Goal: Task Accomplishment & Management: Manage account settings

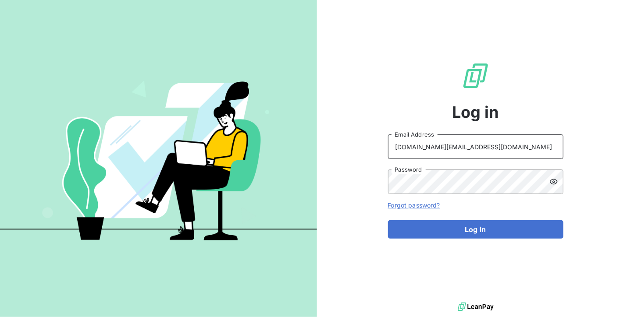
click at [470, 150] on input "[DOMAIN_NAME][EMAIL_ADDRESS][DOMAIN_NAME]" at bounding box center [475, 147] width 175 height 25
click at [484, 150] on input "[DOMAIN_NAME][EMAIL_ADDRESS][DOMAIN_NAME]" at bounding box center [475, 147] width 175 height 25
type input "[EMAIL_ADDRESS][DOMAIN_NAME]"
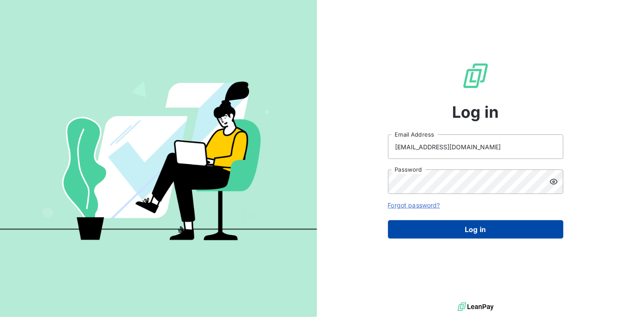
click at [474, 226] on button "Log in" at bounding box center [475, 230] width 175 height 18
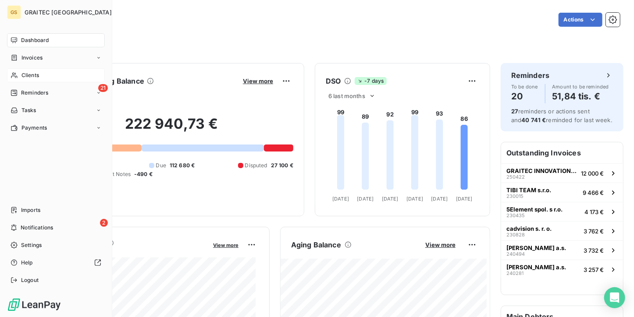
click at [27, 77] on span "Clients" at bounding box center [30, 75] width 18 height 8
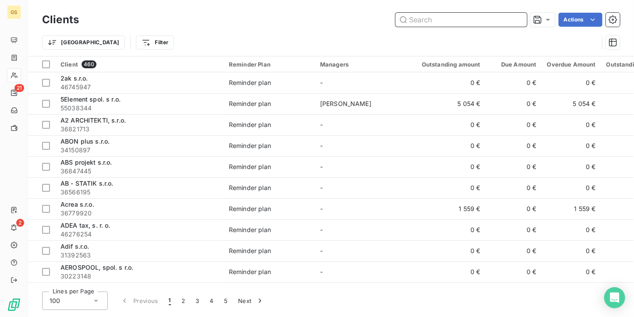
click at [446, 17] on input "text" at bounding box center [461, 20] width 132 height 14
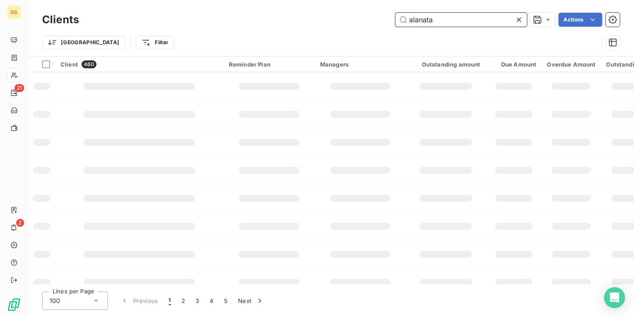
type input "alanata"
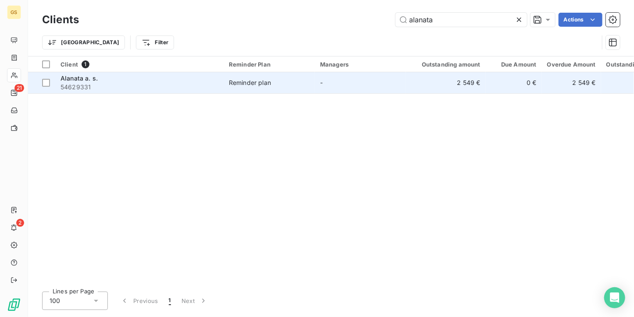
click at [379, 81] on td "-" at bounding box center [360, 82] width 91 height 21
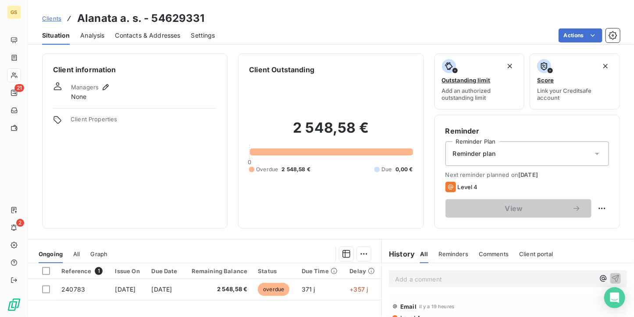
click at [148, 31] on span "Contacts & Addresses" at bounding box center [147, 35] width 65 height 9
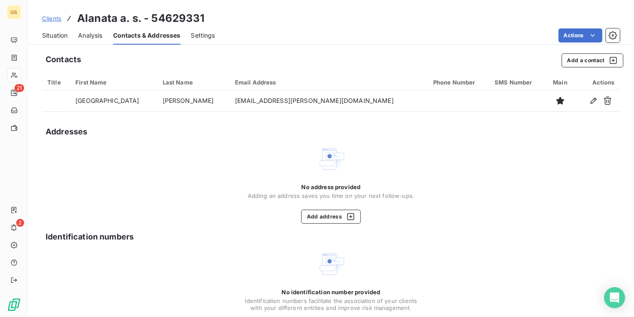
click at [66, 40] on div "Situation" at bounding box center [54, 35] width 25 height 18
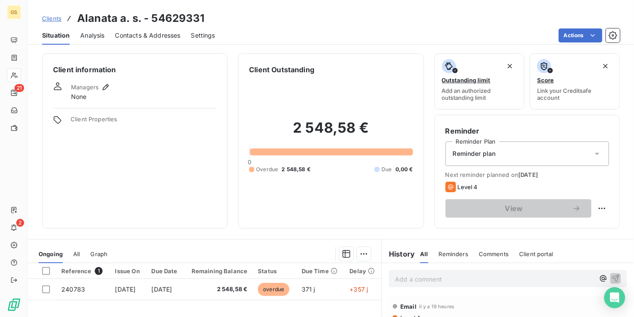
scroll to position [88, 0]
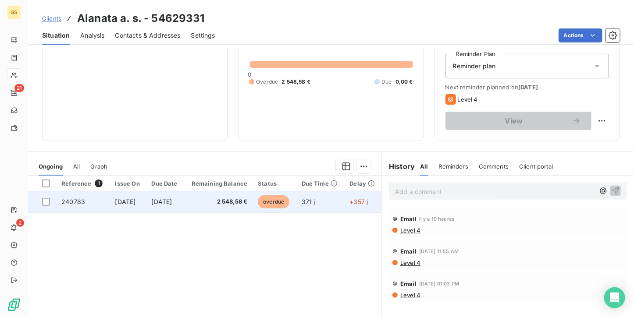
click at [253, 211] on td "2 548,58 €" at bounding box center [218, 202] width 69 height 21
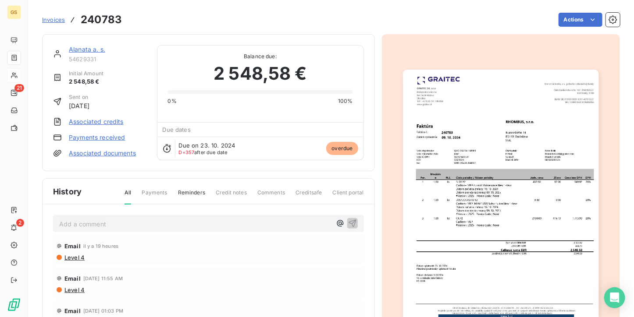
click at [461, 226] on img "button" at bounding box center [501, 208] width 196 height 277
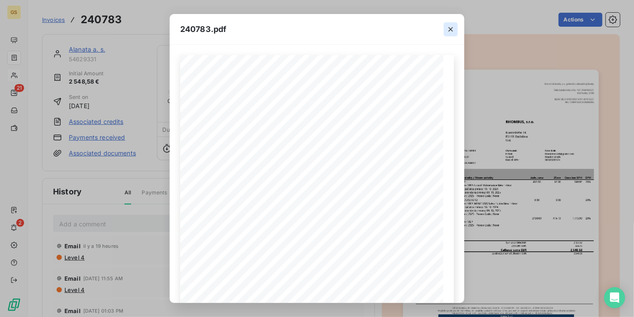
click at [448, 32] on icon "button" at bounding box center [450, 29] width 9 height 9
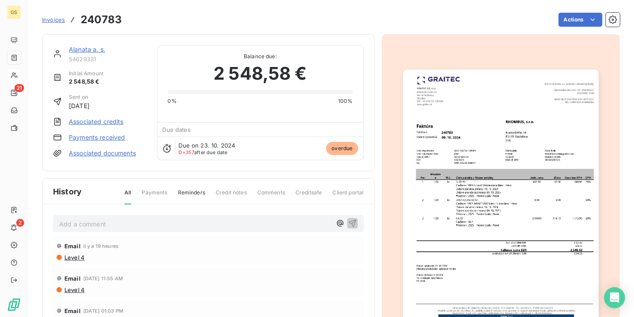
click at [485, 158] on img "button" at bounding box center [501, 208] width 196 height 277
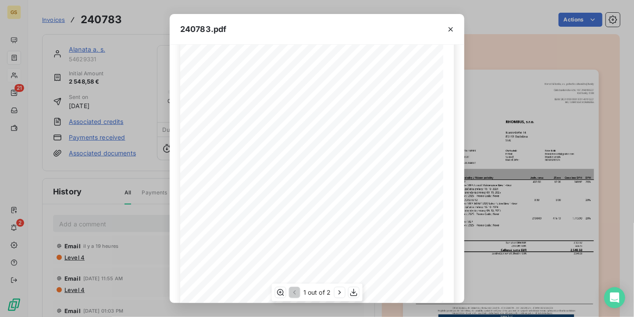
scroll to position [2, 0]
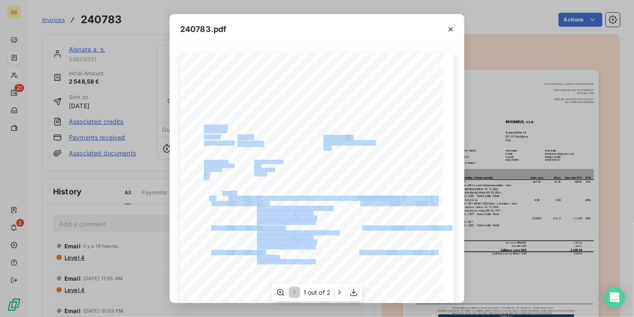
drag, startPoint x: 264, startPoint y: 174, endPoint x: 252, endPoint y: 171, distance: 12.6
click at [254, 172] on span "53678524" at bounding box center [260, 173] width 13 height 3
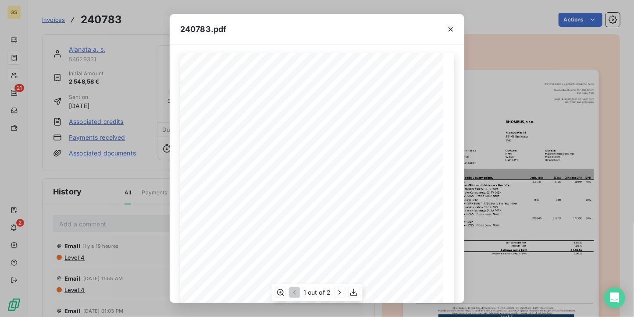
click at [266, 170] on span "SK2121459307" at bounding box center [264, 169] width 20 height 3
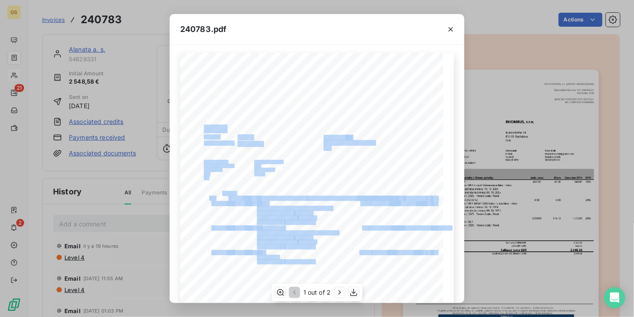
click at [248, 171] on div "Por. Množstv o [PERSON_NAME] položky / Názov položky Jedn. cena Zľava Cena bez …" at bounding box center [317, 239] width 274 height 372
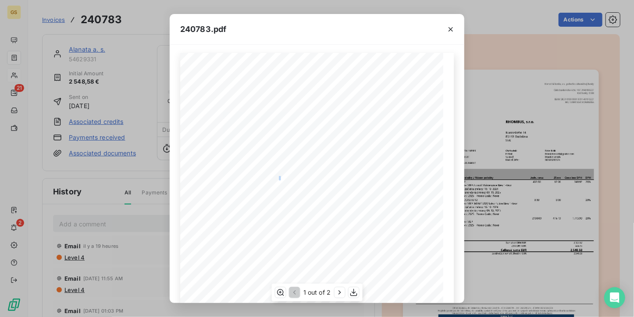
click at [277, 178] on span "ORD-258493-F6B0V7" at bounding box center [268, 177] width 29 height 3
drag, startPoint x: 277, startPoint y: 178, endPoint x: 343, endPoint y: 142, distance: 75.4
click at [343, 142] on span "851 01 [GEOGRAPHIC_DATA]" at bounding box center [349, 142] width 51 height 4
click at [257, 175] on div "Por. Množstv o [PERSON_NAME] položky / Názov položky Jedn. cena Zľava Cena bez …" at bounding box center [317, 239] width 274 height 372
click at [264, 174] on div "Por. Množstv o [PERSON_NAME] položky / Názov položky Jedn. cena Zľava Cena bez …" at bounding box center [317, 239] width 274 height 372
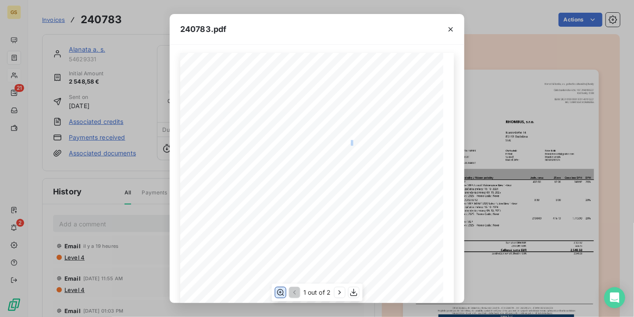
click at [283, 292] on icon "button" at bounding box center [280, 292] width 7 height 7
click at [263, 175] on div "Por. Množstv o [PERSON_NAME] položky / Názov položky Jedn. cena Zľava Cena bez …" at bounding box center [317, 239] width 274 height 372
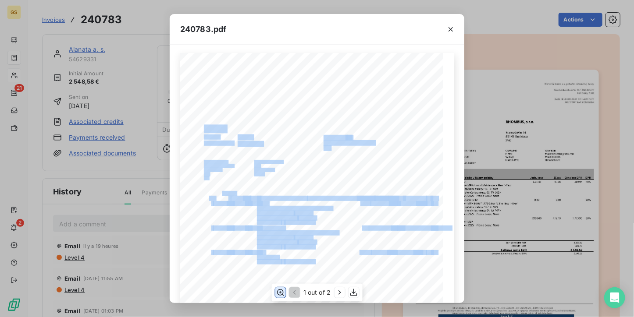
click at [244, 174] on div "Por. Množstv o [PERSON_NAME] položky / Názov položky Jedn. cena Zľava Cena bez …" at bounding box center [317, 239] width 274 height 372
click at [445, 26] on button "button" at bounding box center [451, 29] width 14 height 14
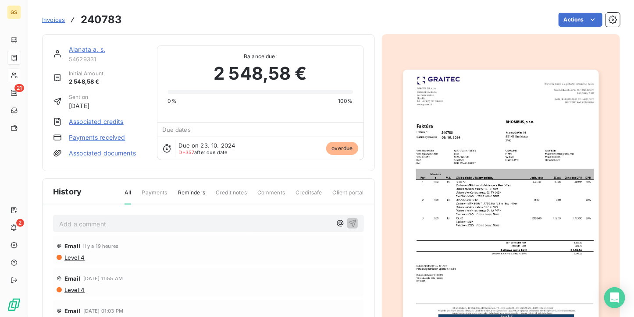
click at [493, 111] on img "button" at bounding box center [501, 208] width 196 height 277
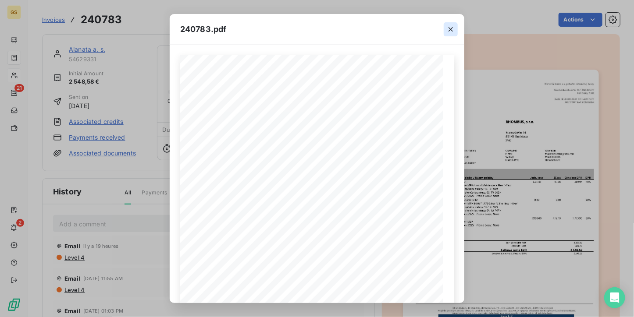
click at [451, 30] on icon "button" at bounding box center [450, 29] width 9 height 9
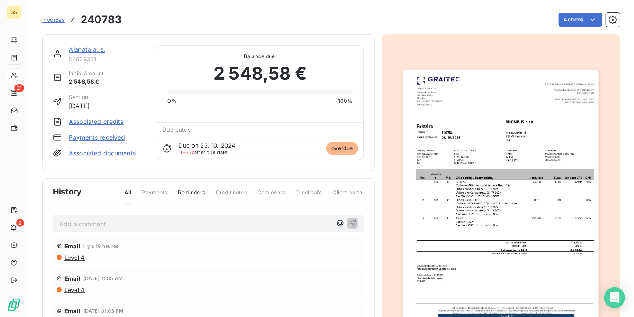
scroll to position [11, 0]
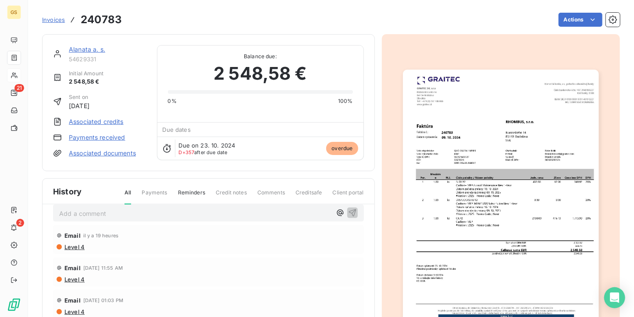
click at [468, 162] on img "button" at bounding box center [501, 208] width 196 height 277
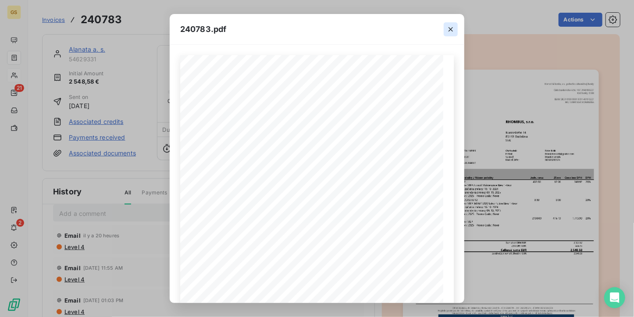
click at [449, 33] on icon "button" at bounding box center [450, 29] width 9 height 9
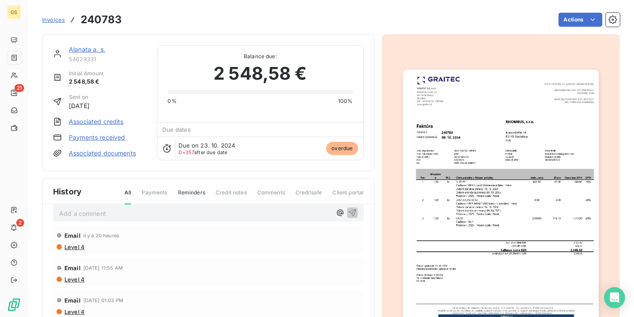
click at [559, 196] on img "button" at bounding box center [501, 208] width 196 height 277
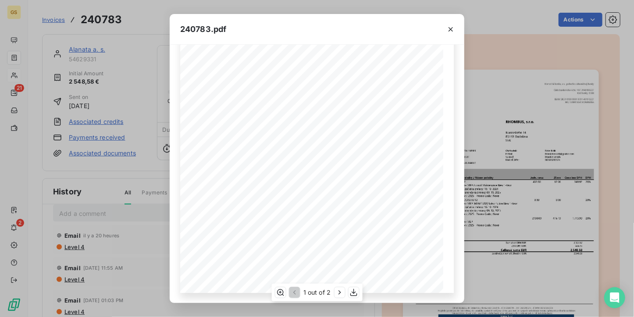
scroll to position [0, 0]
click at [445, 24] on button "button" at bounding box center [451, 29] width 14 height 14
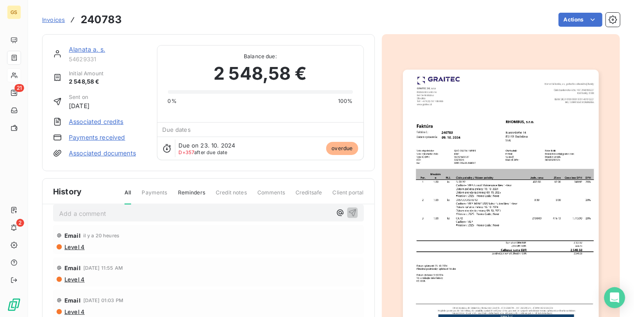
click at [102, 43] on div "Alanata a. s. 54629331 Initial Amount 2 548,58 € Sent on [DATE] Associated cred…" at bounding box center [208, 102] width 333 height 137
click at [97, 49] on link "Alanata a. s." at bounding box center [87, 49] width 36 height 7
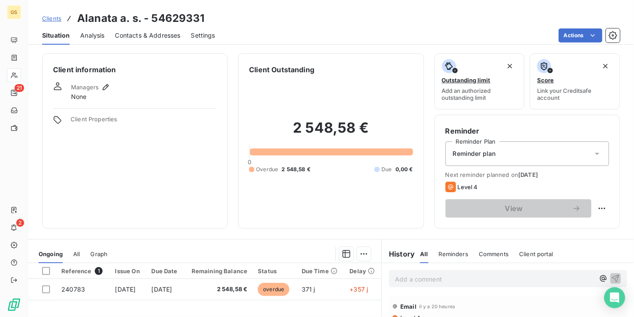
click at [156, 32] on span "Contacts & Addresses" at bounding box center [147, 35] width 65 height 9
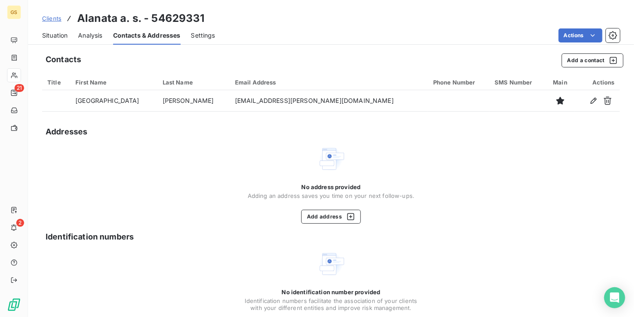
click at [605, 214] on div "No address provided Adding an address saves you time on your next follow-ups. A…" at bounding box center [331, 184] width 578 height 79
click at [51, 35] on span "Situation" at bounding box center [54, 35] width 25 height 9
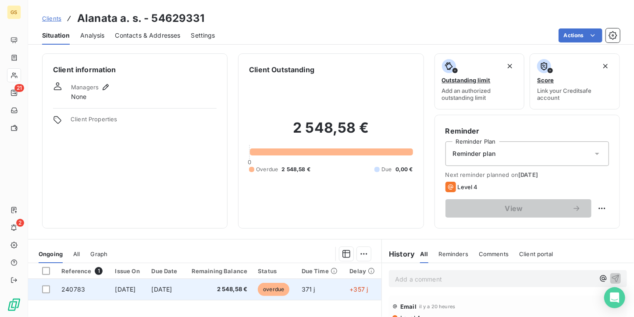
click at [271, 298] on td "overdue" at bounding box center [274, 289] width 43 height 21
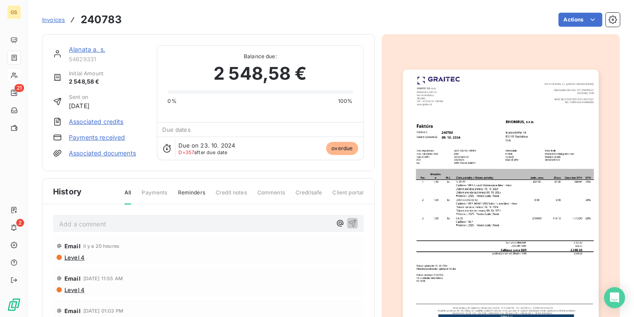
click at [491, 193] on img "button" at bounding box center [501, 208] width 196 height 277
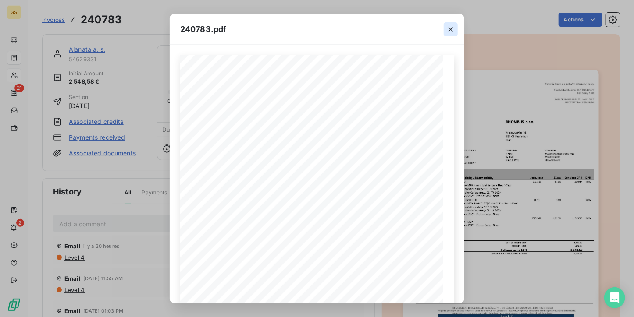
click at [446, 27] on icon "button" at bounding box center [450, 29] width 9 height 9
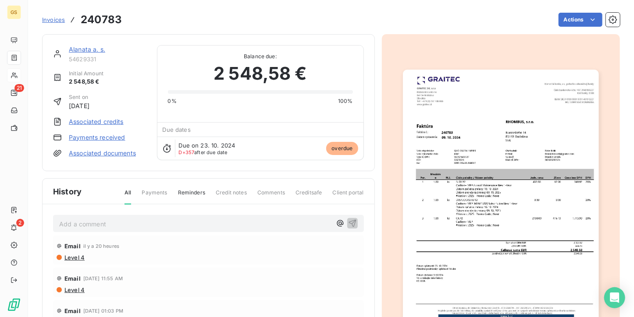
click at [495, 164] on img "button" at bounding box center [501, 208] width 196 height 277
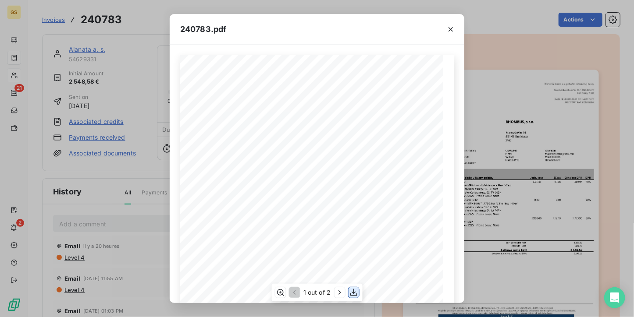
click at [350, 289] on icon "button" at bounding box center [353, 293] width 9 height 9
click at [350, 292] on icon "button" at bounding box center [353, 293] width 9 height 9
click at [352, 38] on div "240783.pdf" at bounding box center [317, 29] width 295 height 31
click at [446, 33] on icon "button" at bounding box center [450, 29] width 9 height 9
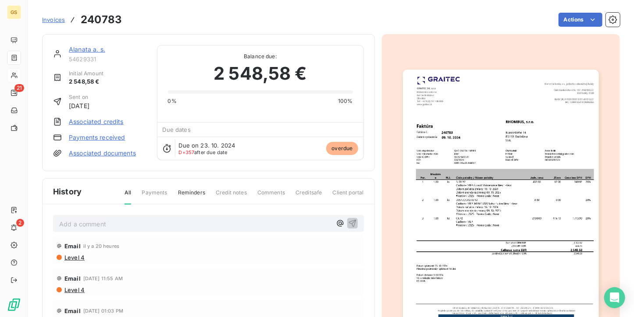
click at [145, 212] on div "Add a comment ﻿ Email il y a 20 heures Level 4 Email [DATE] 11:55 AM Level 4 Em…" at bounding box center [209, 306] width 332 height 203
click at [143, 219] on p "Add a comment ﻿" at bounding box center [195, 224] width 272 height 11
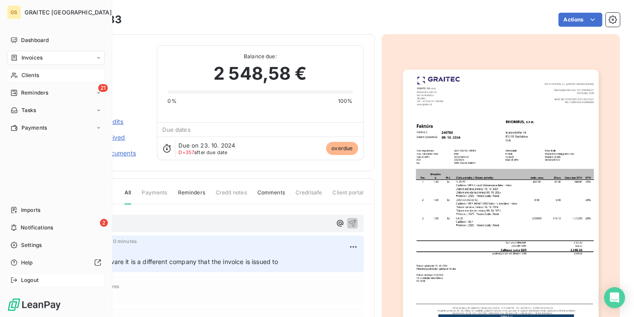
click at [23, 278] on span "Logout" at bounding box center [30, 281] width 18 height 8
